Goal: Consume media (video, audio): Consume media (video, audio)

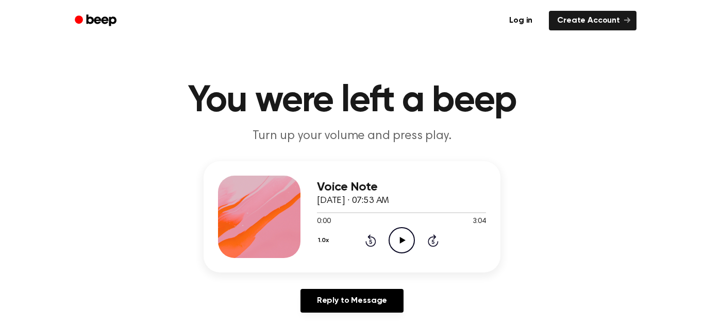
click at [408, 224] on div "0:00 3:04" at bounding box center [401, 222] width 169 height 11
click at [401, 238] on icon "Play Audio" at bounding box center [402, 240] width 26 height 26
click at [398, 234] on icon "Pause Audio" at bounding box center [402, 240] width 26 height 26
click at [401, 228] on circle at bounding box center [401, 240] width 25 height 25
click at [404, 244] on icon "Pause Audio" at bounding box center [402, 240] width 26 height 26
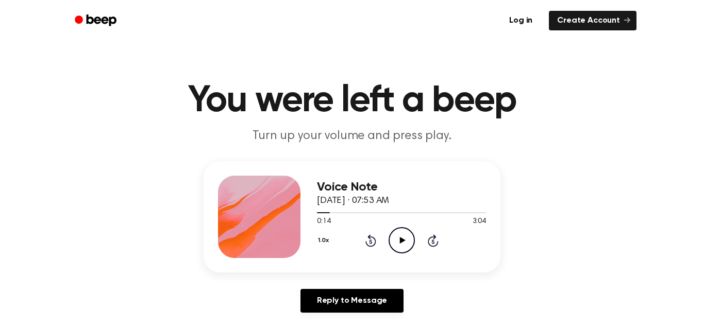
click at [408, 253] on icon "Play Audio" at bounding box center [402, 240] width 26 height 26
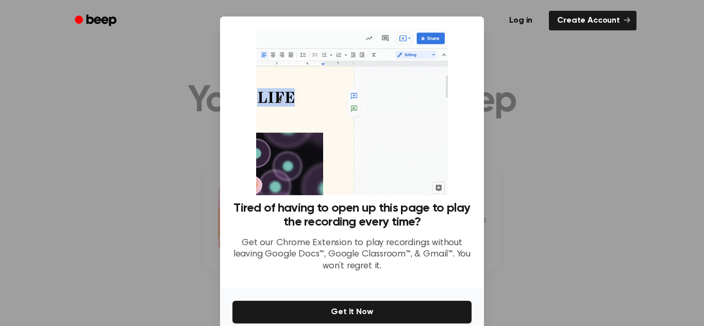
click at [540, 69] on div at bounding box center [352, 163] width 704 height 326
click at [183, 227] on div at bounding box center [352, 163] width 704 height 326
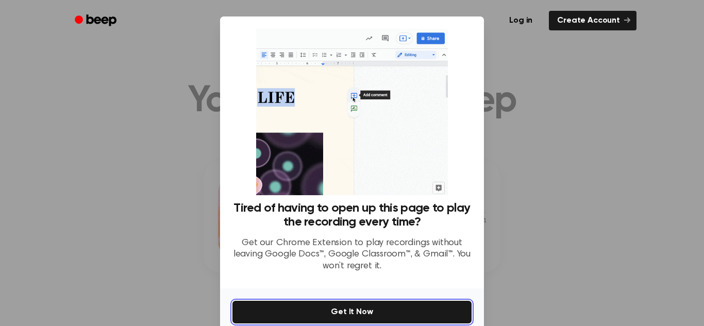
click at [289, 312] on button "Get It Now" at bounding box center [352, 312] width 239 height 23
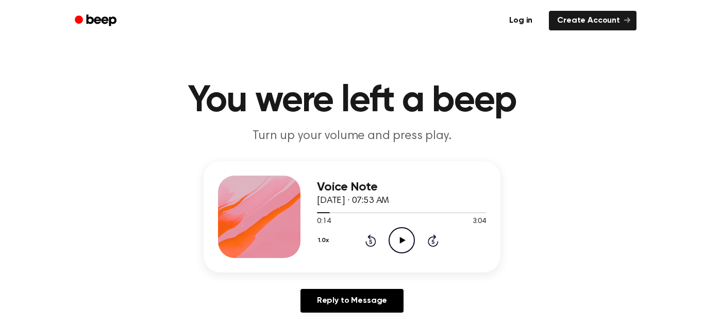
click at [399, 248] on icon "Play Audio" at bounding box center [402, 240] width 26 height 26
click at [405, 239] on icon "Pause Audio" at bounding box center [402, 240] width 26 height 26
click at [405, 239] on icon "Play Audio" at bounding box center [402, 240] width 26 height 26
click at [405, 239] on icon "Pause Audio" at bounding box center [402, 240] width 26 height 26
click at [405, 239] on icon "Play Audio" at bounding box center [402, 240] width 26 height 26
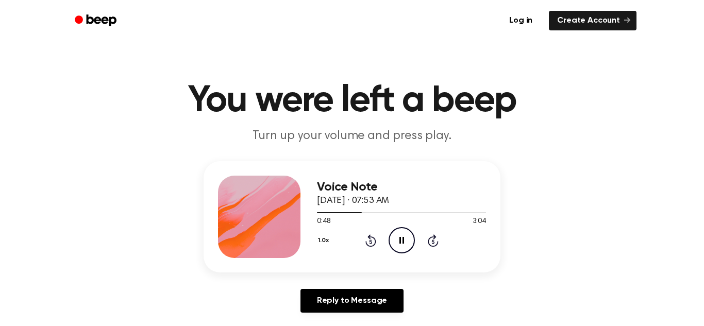
click at [405, 239] on icon "Pause Audio" at bounding box center [402, 240] width 26 height 26
click at [405, 239] on icon "Play Audio" at bounding box center [402, 240] width 26 height 26
click at [405, 239] on icon "Pause Audio" at bounding box center [402, 240] width 26 height 26
click at [405, 238] on icon "Play Audio" at bounding box center [402, 240] width 26 height 26
click at [405, 238] on icon "Pause Audio" at bounding box center [402, 240] width 26 height 26
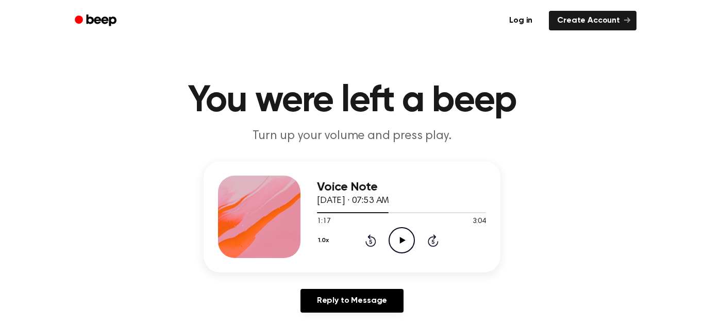
click at [405, 238] on icon "Play Audio" at bounding box center [402, 240] width 26 height 26
click at [405, 238] on icon "Pause Audio" at bounding box center [402, 240] width 26 height 26
click at [405, 238] on icon "Play Audio" at bounding box center [402, 240] width 26 height 26
click at [405, 238] on icon "Pause Audio" at bounding box center [402, 240] width 26 height 26
click at [405, 238] on icon "Play Audio" at bounding box center [402, 240] width 26 height 26
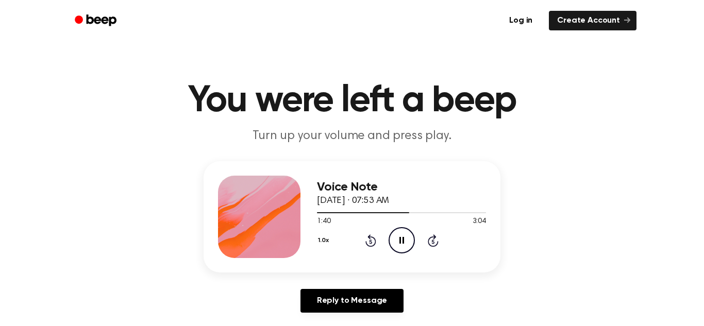
click at [395, 233] on icon "Pause Audio" at bounding box center [402, 240] width 26 height 26
click at [299, 193] on div at bounding box center [259, 217] width 82 height 82
click at [393, 228] on icon "Play Audio" at bounding box center [402, 240] width 26 height 26
click at [393, 228] on icon "Pause Audio" at bounding box center [402, 240] width 26 height 26
click at [393, 228] on icon "Play Audio" at bounding box center [402, 240] width 26 height 26
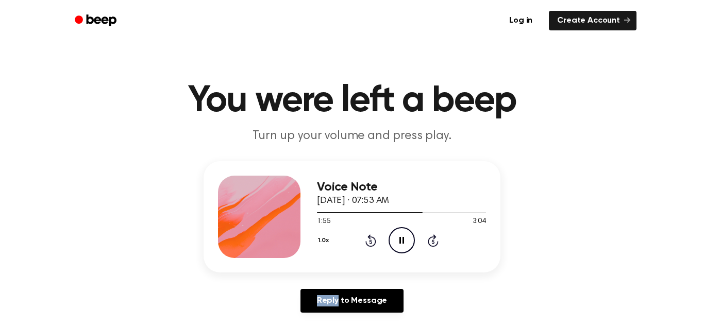
click at [393, 228] on icon "Pause Audio" at bounding box center [402, 240] width 26 height 26
click at [393, 228] on icon "Play Audio" at bounding box center [402, 240] width 26 height 26
click at [397, 242] on icon "Pause Audio" at bounding box center [402, 240] width 26 height 26
click at [397, 242] on icon "Play Audio" at bounding box center [402, 240] width 26 height 26
click at [399, 252] on icon "Pause Audio" at bounding box center [402, 240] width 26 height 26
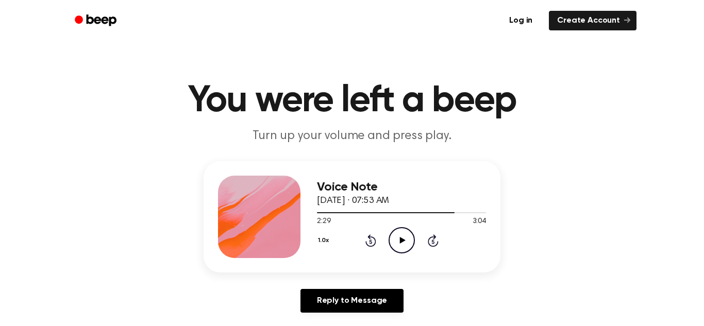
click at [397, 242] on icon "Play Audio" at bounding box center [402, 240] width 26 height 26
click at [421, 260] on div "Voice Note [DATE] · 07:53 AM 2:42 3:04 Your browser does not support the [objec…" at bounding box center [352, 216] width 297 height 111
click at [405, 247] on icon "Pause Audio" at bounding box center [402, 240] width 26 height 26
click at [405, 247] on icon "Play Audio" at bounding box center [402, 240] width 26 height 26
click at [405, 247] on icon "Pause Audio" at bounding box center [402, 240] width 26 height 26
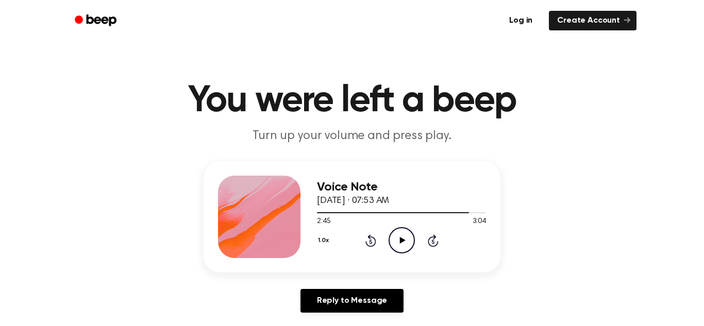
click at [405, 247] on icon "Play Audio" at bounding box center [402, 240] width 26 height 26
click at [408, 255] on div "Voice Note [DATE] · 07:53 AM 2:55 3:04 Your browser does not support the [objec…" at bounding box center [401, 217] width 169 height 82
